Goal: Task Accomplishment & Management: Use online tool/utility

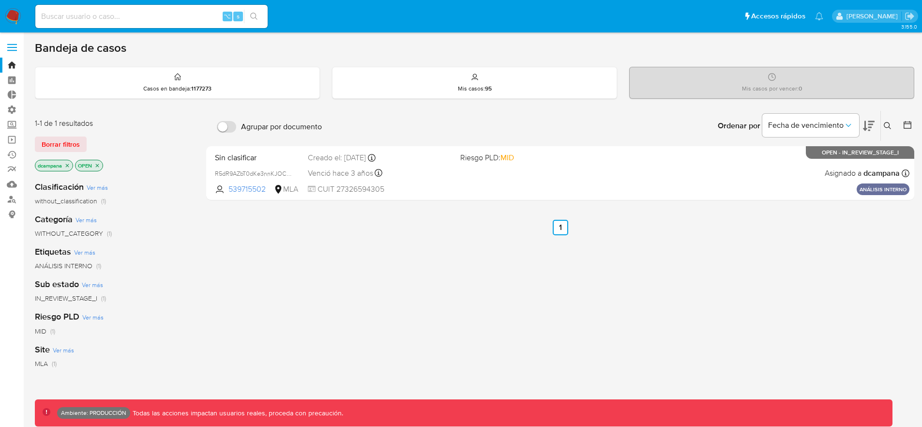
click at [19, 45] on label at bounding box center [12, 47] width 24 height 20
click at [0, 0] on input "checkbox" at bounding box center [0, 0] width 0 height 0
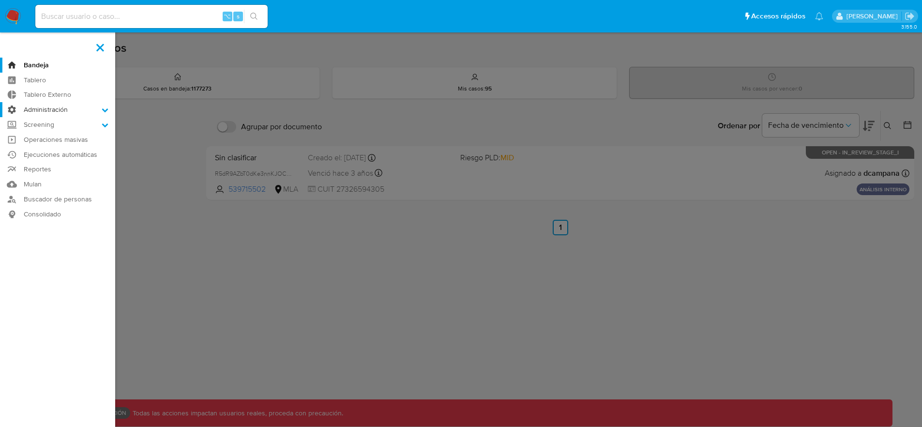
click at [52, 110] on label "Administración" at bounding box center [57, 109] width 115 height 15
click at [0, 0] on input "Administración" at bounding box center [0, 0] width 0 height 0
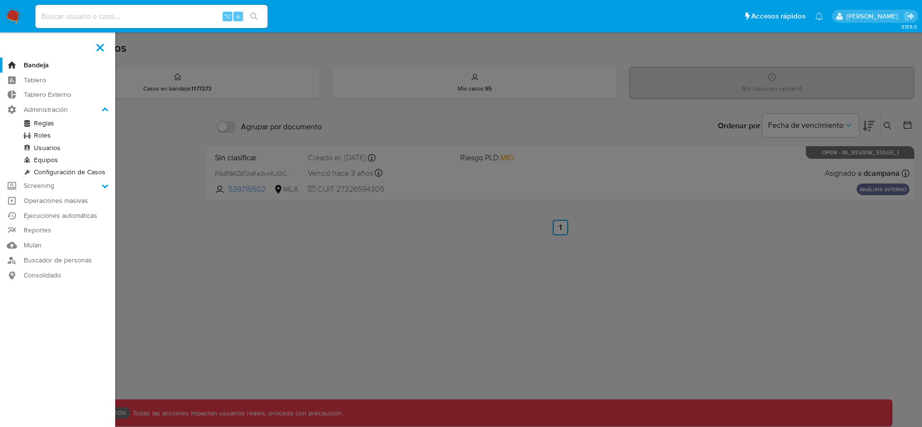
click at [47, 125] on link "Reglas" at bounding box center [57, 123] width 115 height 12
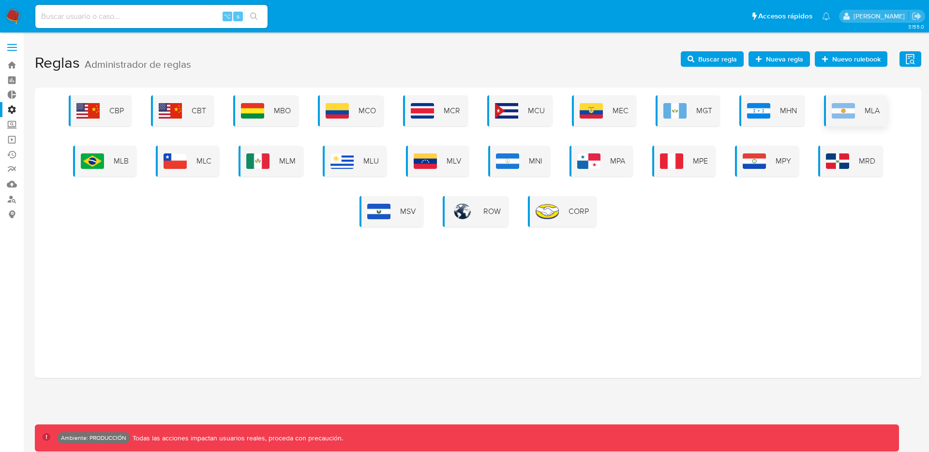
click at [843, 113] on img at bounding box center [843, 110] width 23 height 15
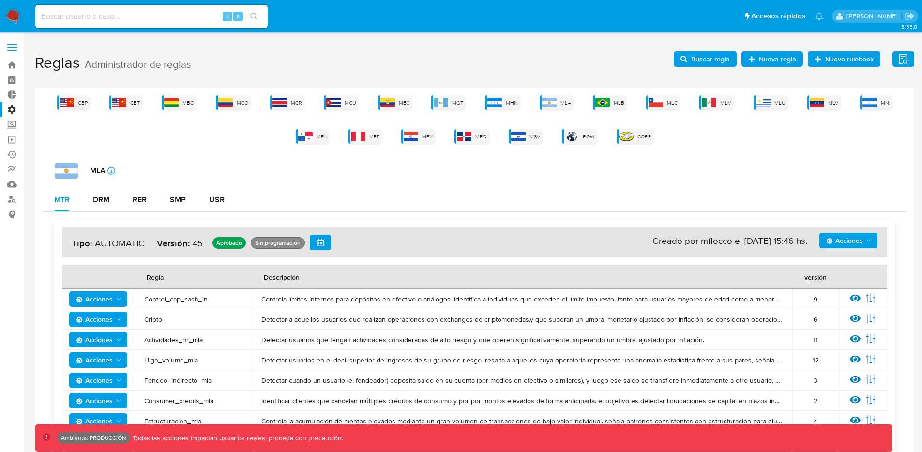
scroll to position [90, 0]
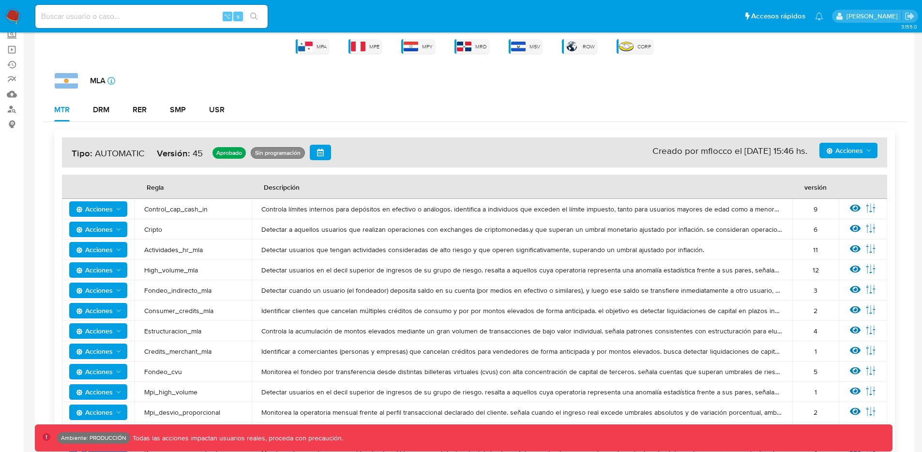
click at [856, 151] on span "Acciones" at bounding box center [844, 150] width 37 height 15
click at [840, 240] on button "Ejecuciones" at bounding box center [848, 244] width 87 height 23
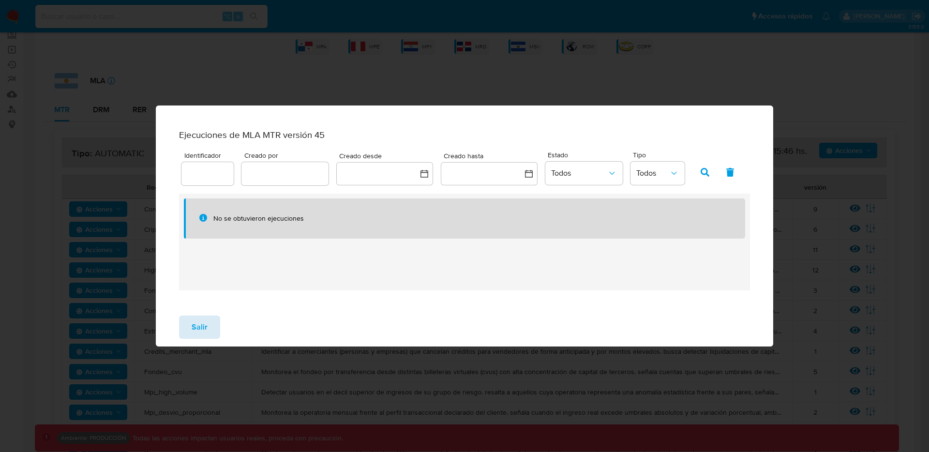
click at [185, 334] on button "Salir" at bounding box center [199, 327] width 41 height 23
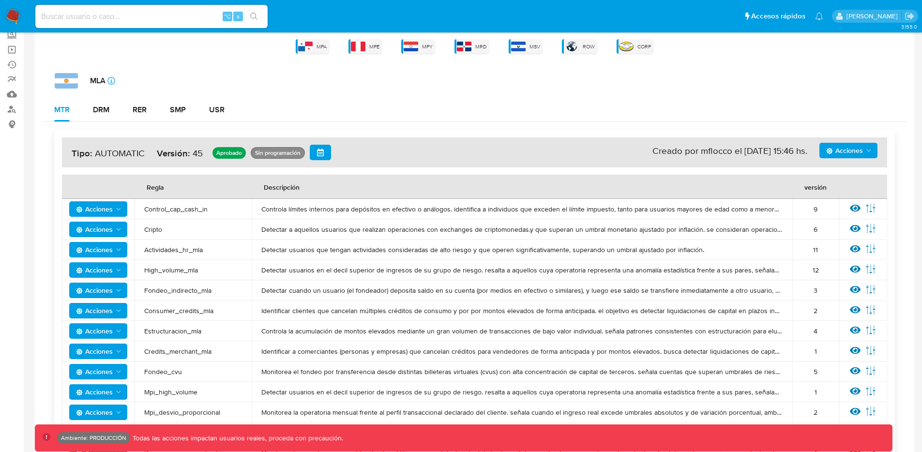
scroll to position [0, 0]
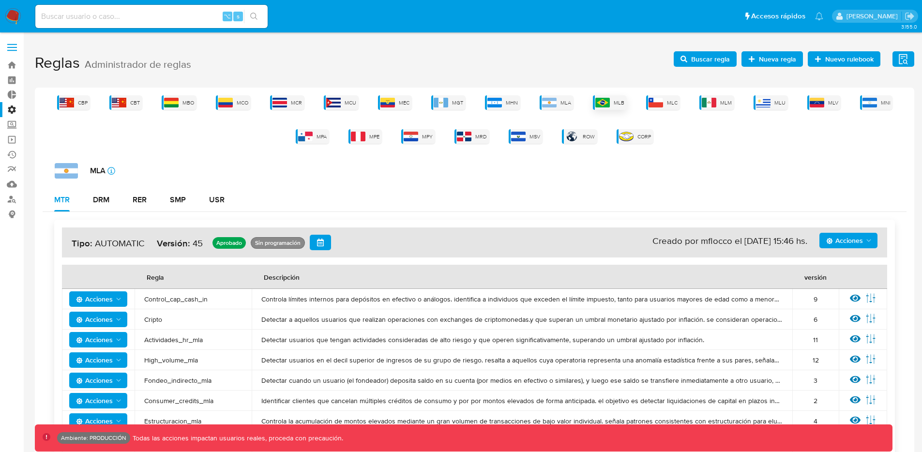
click at [609, 107] on img at bounding box center [602, 103] width 15 height 10
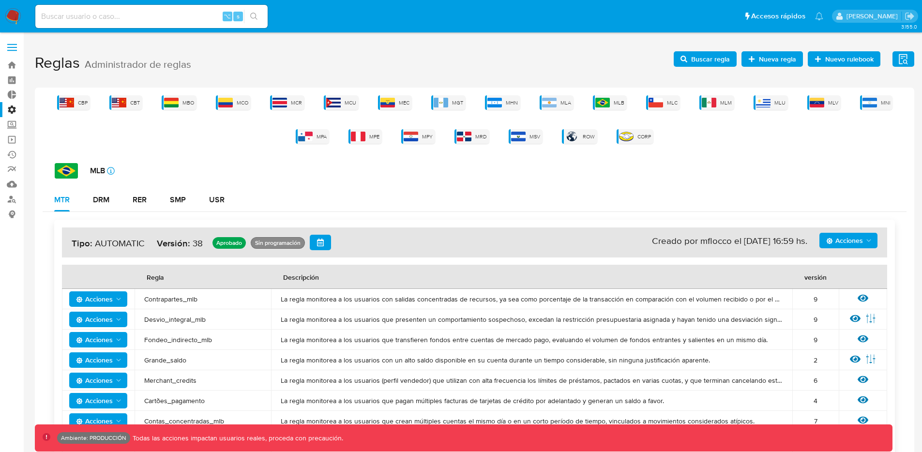
click at [844, 237] on span "Acciones" at bounding box center [844, 240] width 37 height 15
click at [850, 335] on button "Ejecuciones" at bounding box center [848, 334] width 87 height 23
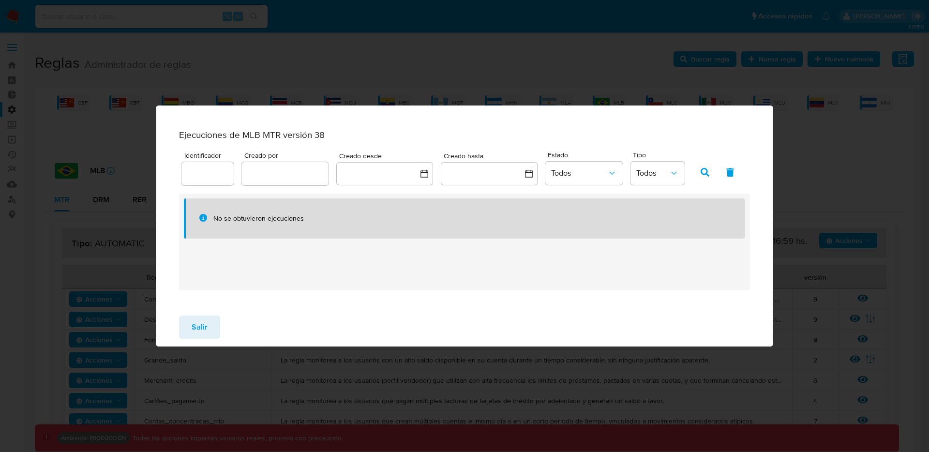
click at [187, 335] on button "Salir" at bounding box center [199, 327] width 41 height 23
